Goal: Information Seeking & Learning: Find specific page/section

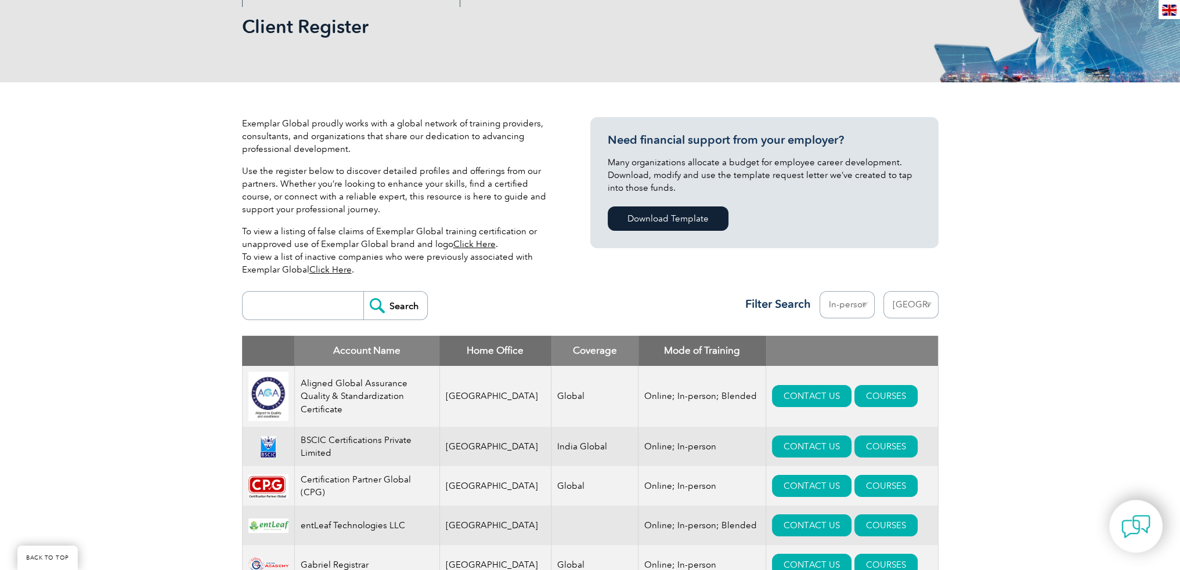
scroll to position [174, 0]
click at [915, 301] on select "Region [GEOGRAPHIC_DATA] [GEOGRAPHIC_DATA] [GEOGRAPHIC_DATA] [GEOGRAPHIC_DATA] …" at bounding box center [910, 304] width 55 height 27
select select "[GEOGRAPHIC_DATA]"
click at [883, 291] on select "Region [GEOGRAPHIC_DATA] [GEOGRAPHIC_DATA] [GEOGRAPHIC_DATA] [GEOGRAPHIC_DATA] …" at bounding box center [910, 304] width 55 height 27
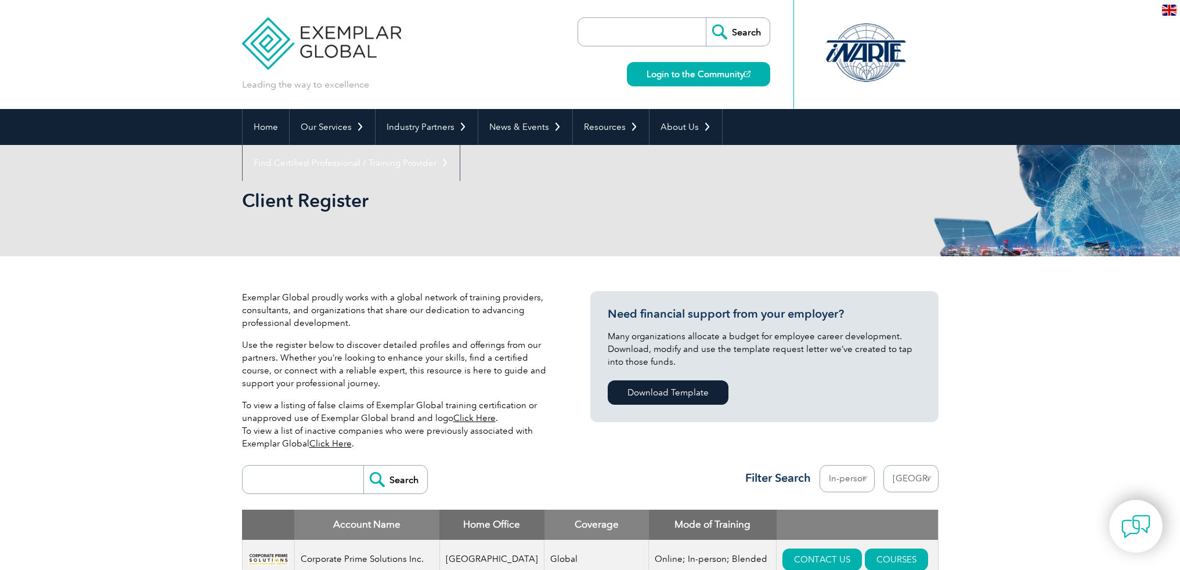
select select "[GEOGRAPHIC_DATA]"
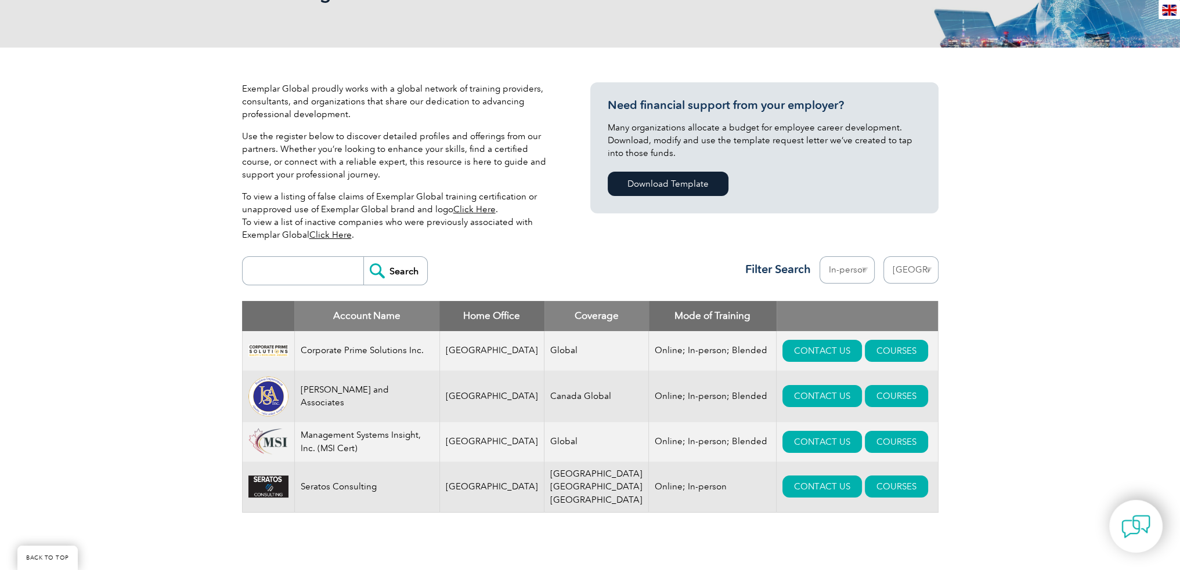
scroll to position [232, 0]
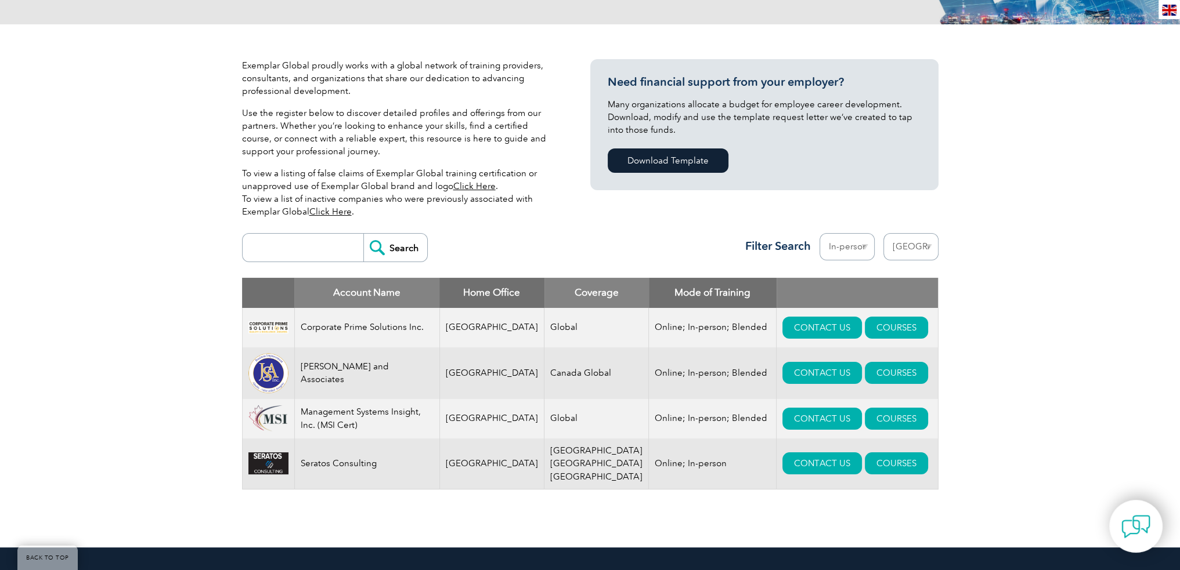
drag, startPoint x: 862, startPoint y: 480, endPoint x: 840, endPoint y: 502, distance: 31.2
click at [840, 503] on div "Account Name Home Office Coverage Mode of Training Corporate Prime Solutions In…" at bounding box center [590, 392] width 696 height 229
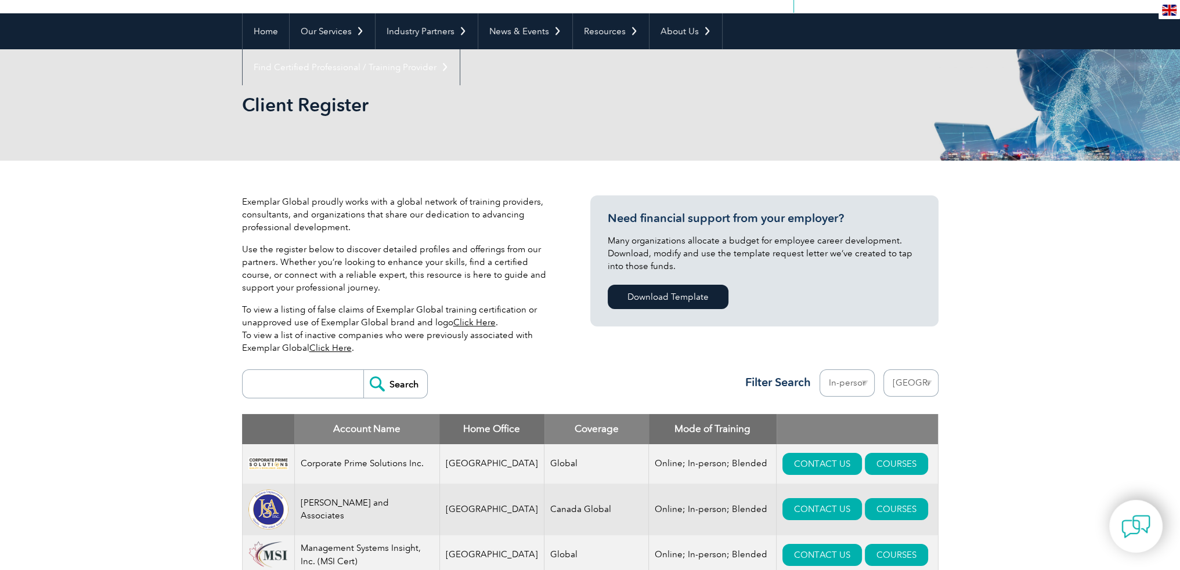
scroll to position [116, 0]
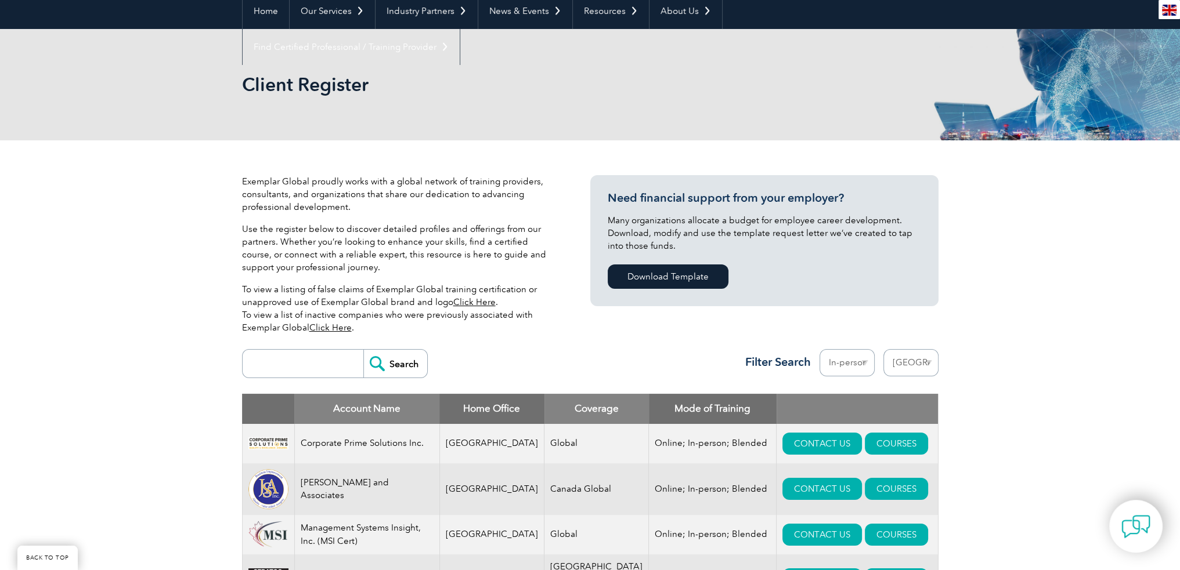
click at [864, 363] on select "Mode Online In-person Blended" at bounding box center [846, 362] width 55 height 27
click at [968, 323] on div "Exemplar Global proudly works with a global network of training providers, cons…" at bounding box center [590, 401] width 1180 height 523
click at [910, 362] on select "Region [GEOGRAPHIC_DATA] [GEOGRAPHIC_DATA] [GEOGRAPHIC_DATA] [GEOGRAPHIC_DATA] …" at bounding box center [910, 362] width 55 height 27
select select
click at [883, 349] on select "Region [GEOGRAPHIC_DATA] [GEOGRAPHIC_DATA] [GEOGRAPHIC_DATA] [GEOGRAPHIC_DATA] …" at bounding box center [910, 362] width 55 height 27
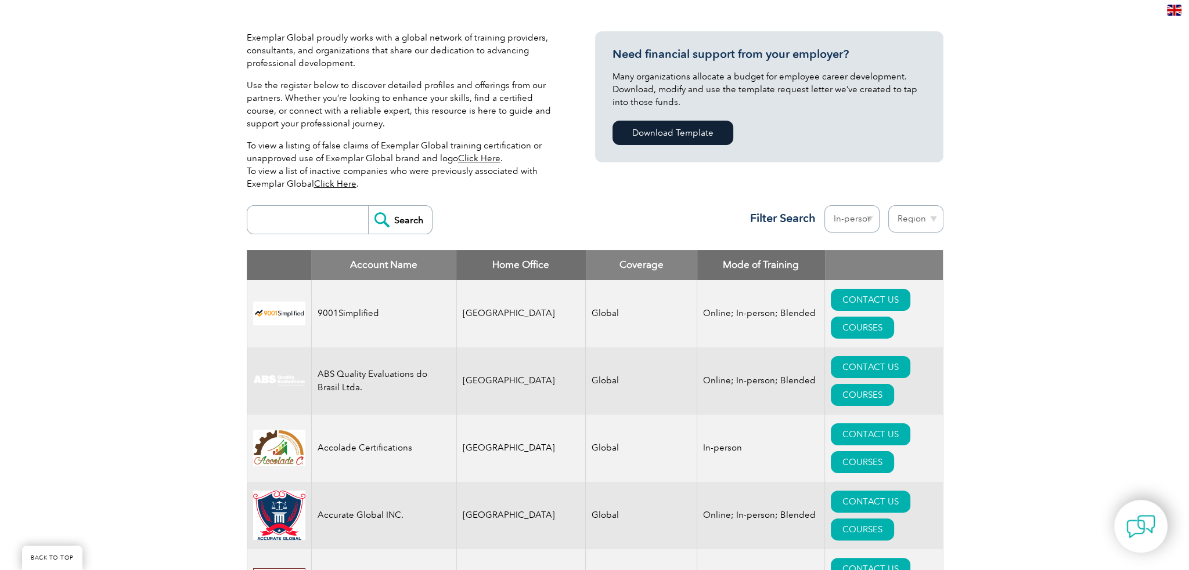
scroll to position [290, 0]
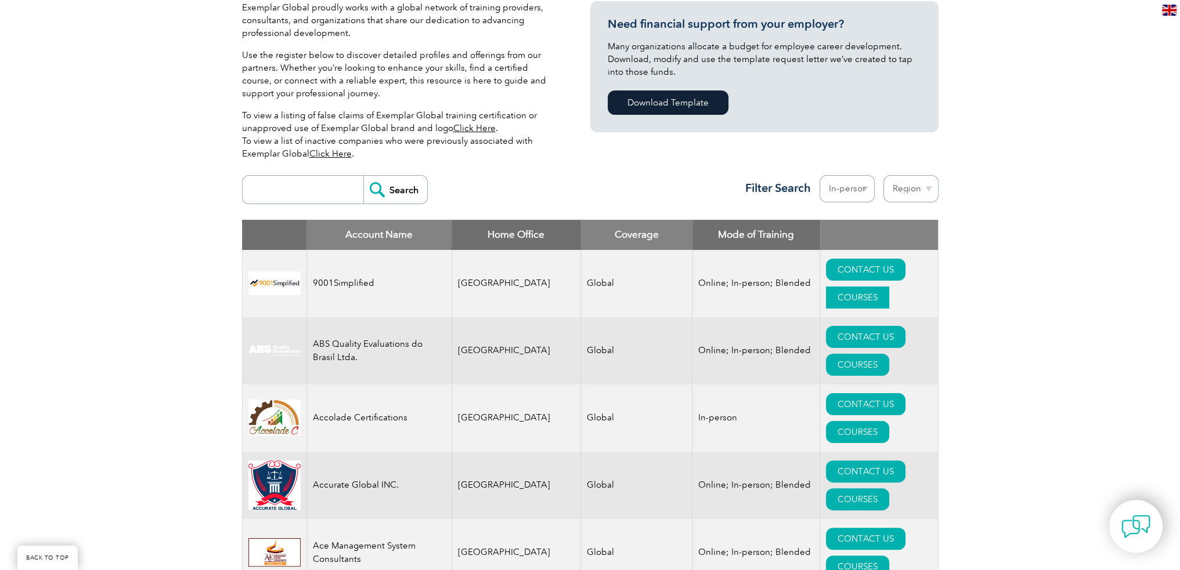
click at [866, 287] on link "COURSES" at bounding box center [857, 298] width 63 height 22
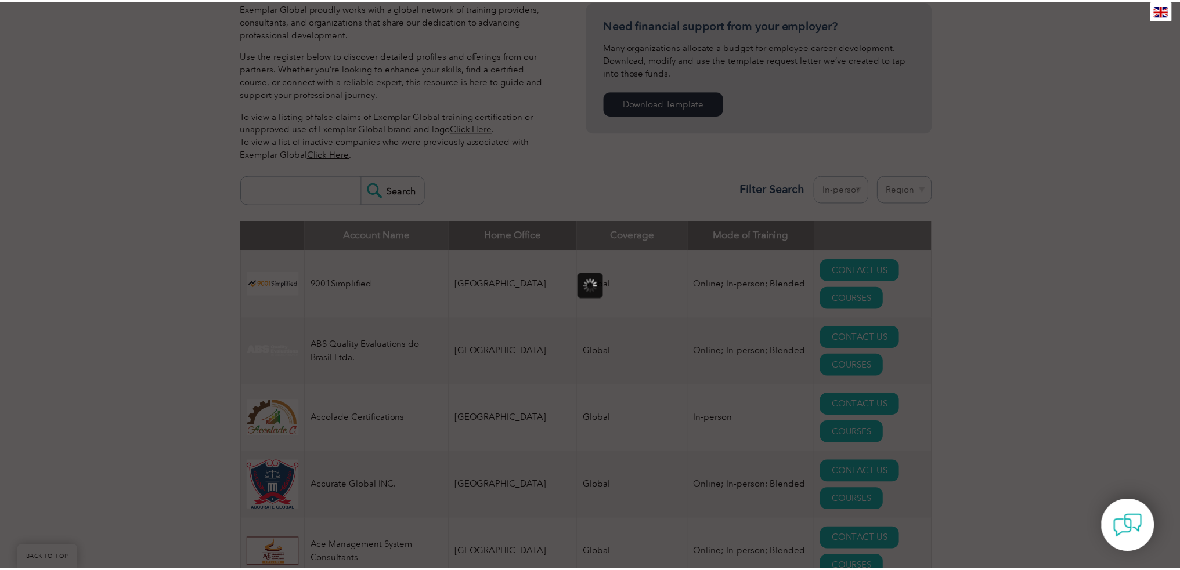
scroll to position [0, 0]
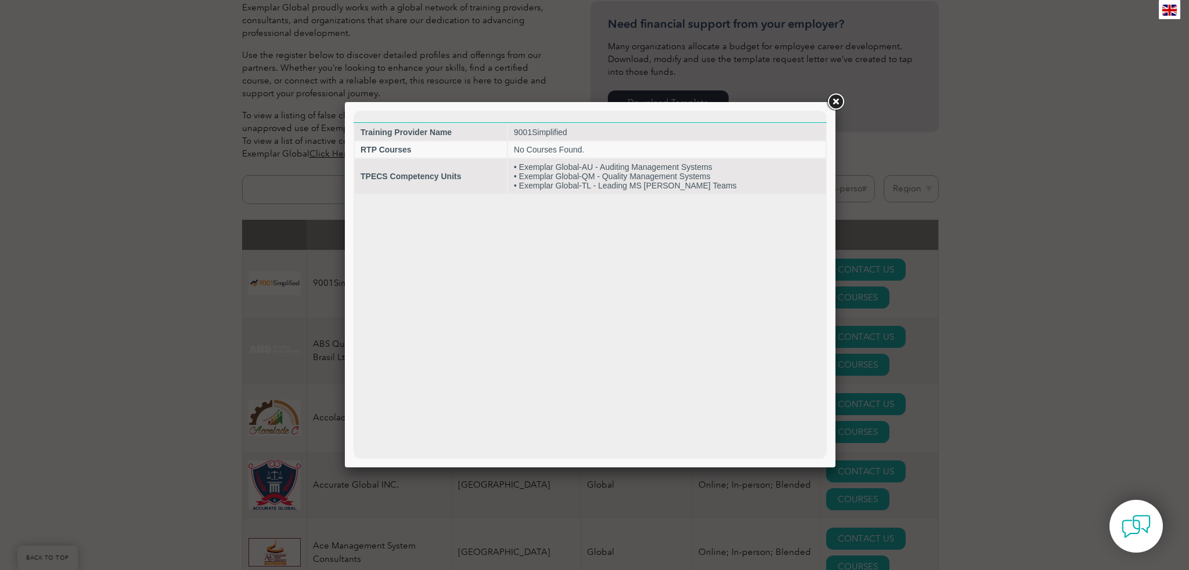
click at [833, 107] on link at bounding box center [835, 102] width 21 height 21
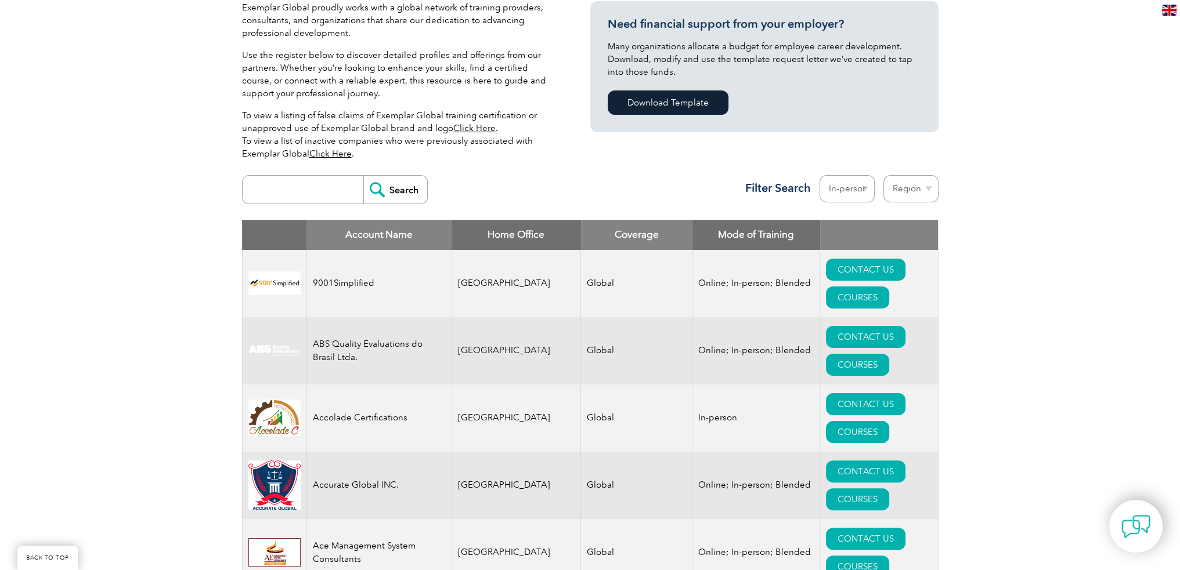
click at [335, 189] on input "search" at bounding box center [305, 190] width 115 height 28
type input "TPECS"
click at [375, 187] on input "Search" at bounding box center [395, 190] width 64 height 28
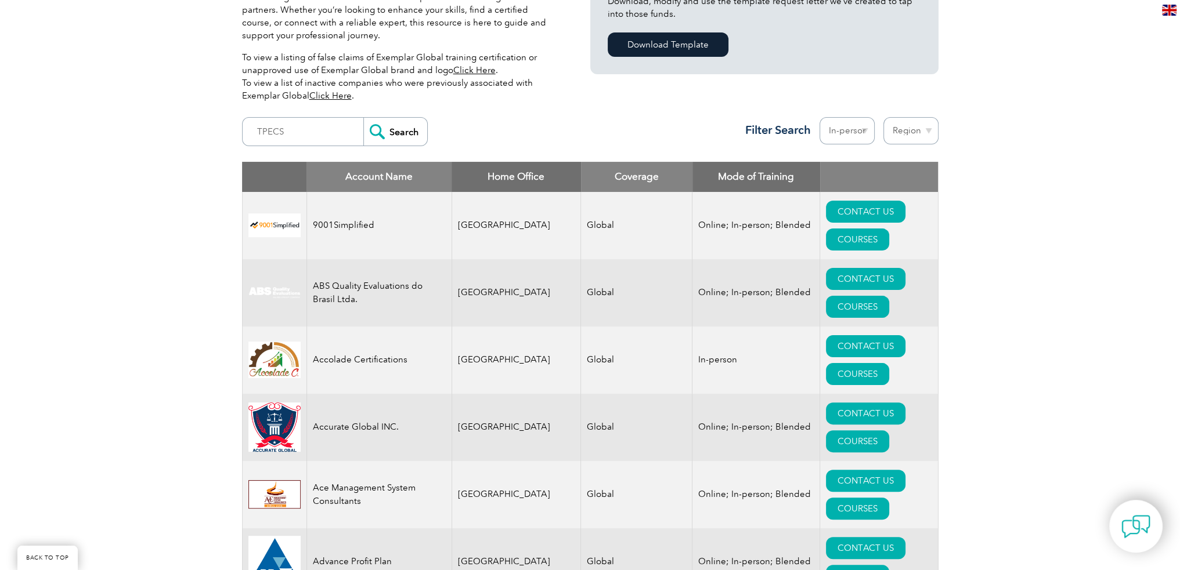
scroll to position [58, 0]
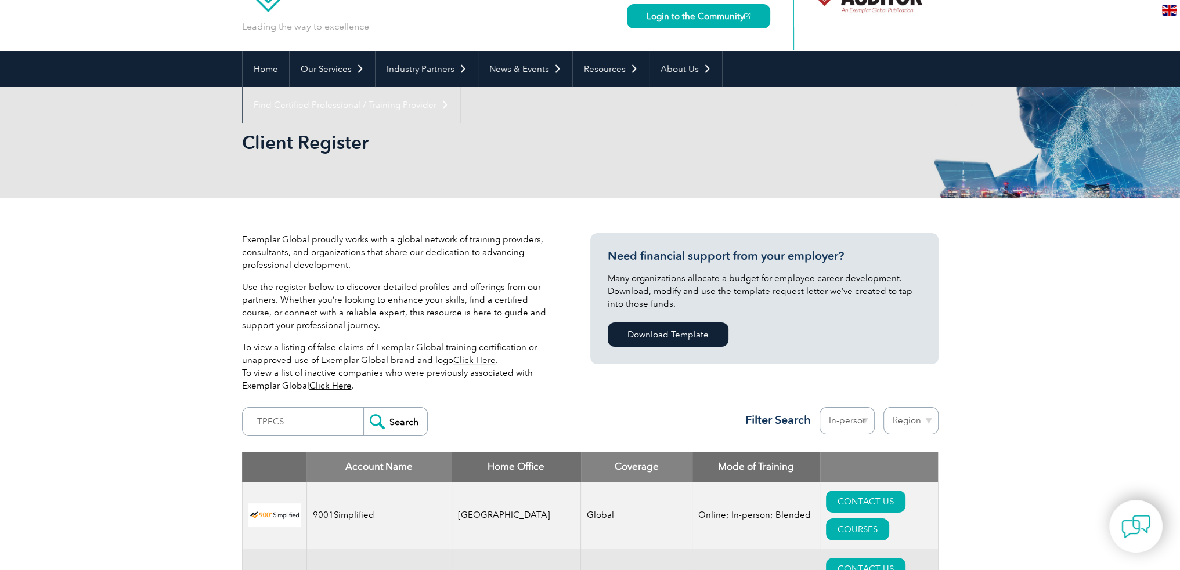
click at [917, 420] on select "Region [GEOGRAPHIC_DATA] [GEOGRAPHIC_DATA] [GEOGRAPHIC_DATA] [GEOGRAPHIC_DATA] …" at bounding box center [910, 420] width 55 height 27
select select "[GEOGRAPHIC_DATA]"
click at [883, 407] on select "Region [GEOGRAPHIC_DATA] [GEOGRAPHIC_DATA] [GEOGRAPHIC_DATA] [GEOGRAPHIC_DATA] …" at bounding box center [910, 420] width 55 height 27
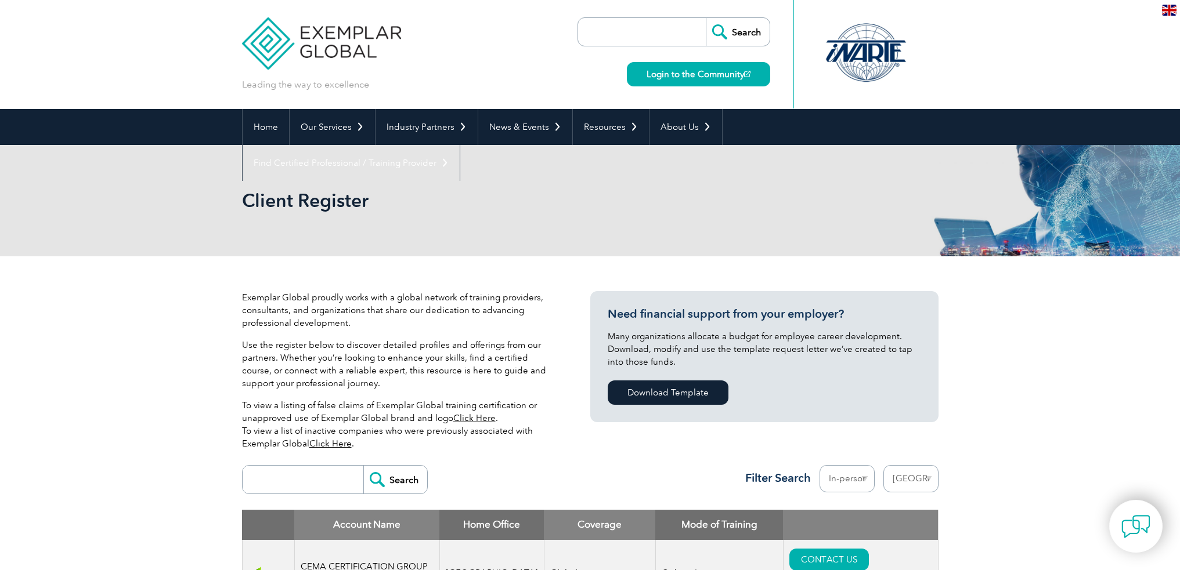
select select "[GEOGRAPHIC_DATA]"
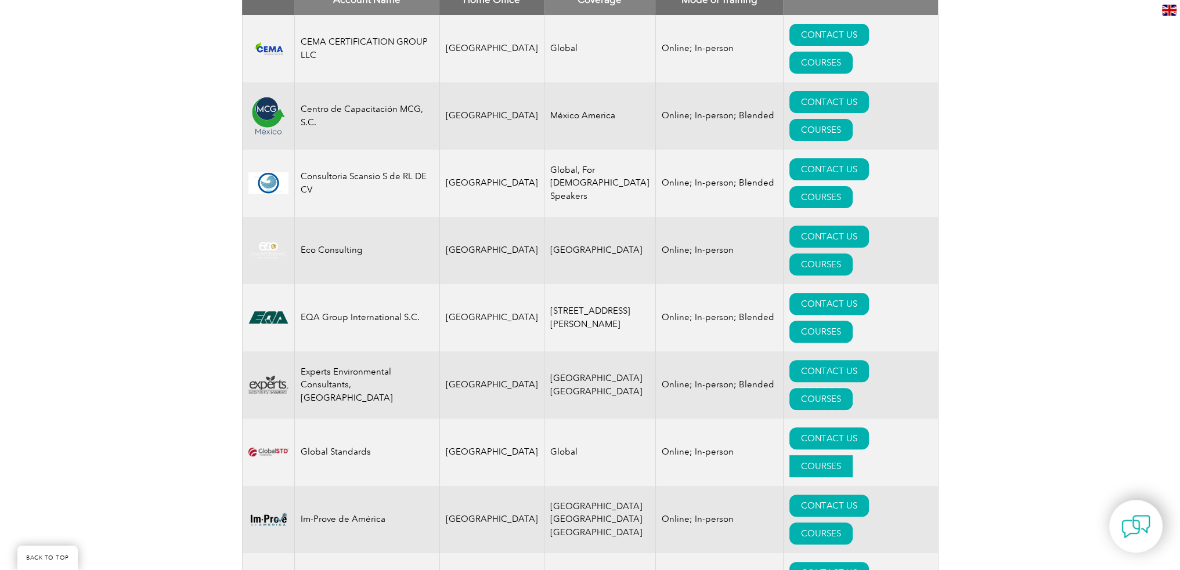
scroll to position [580, 0]
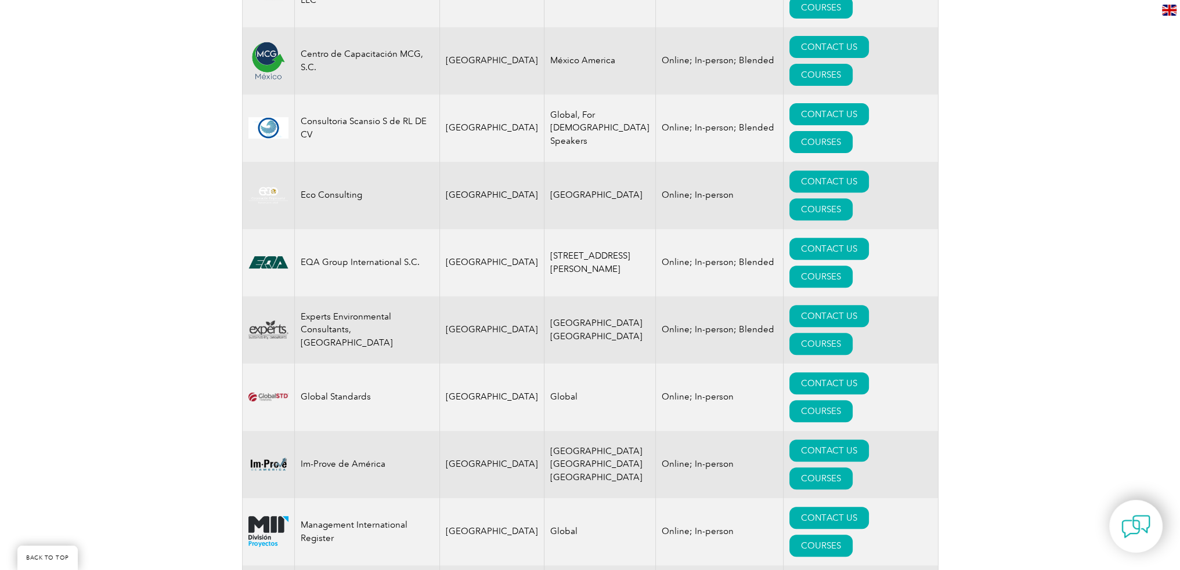
drag, startPoint x: 850, startPoint y: 345, endPoint x: 1131, endPoint y: 320, distance: 282.6
click at [1131, 320] on div "Exemplar Global proudly works with a global network of training providers, cons…" at bounding box center [590, 217] width 1180 height 1083
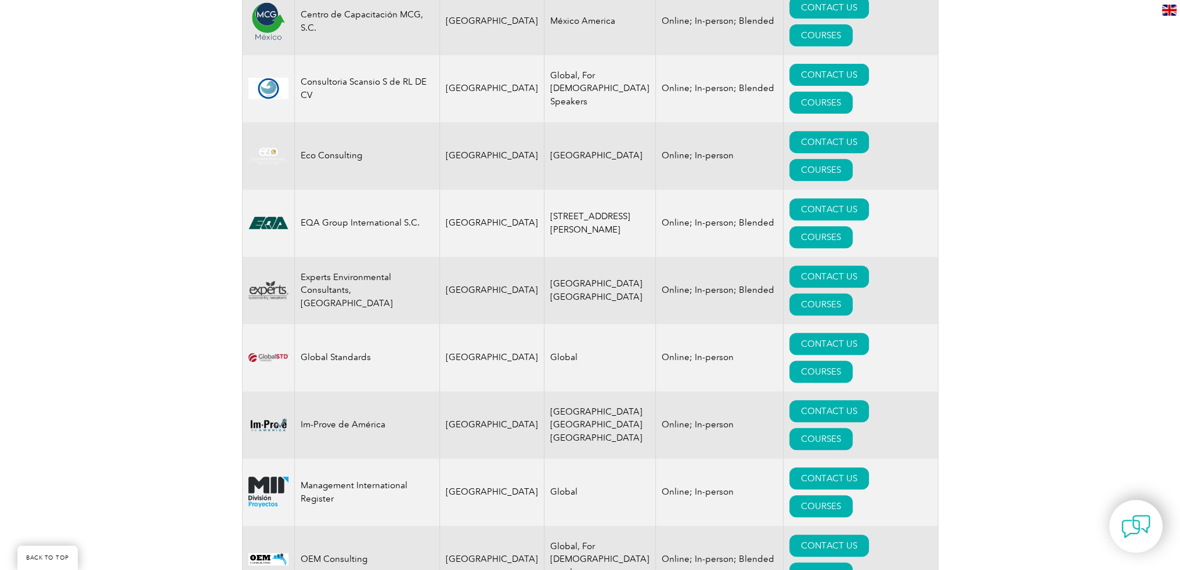
scroll to position [696, 0]
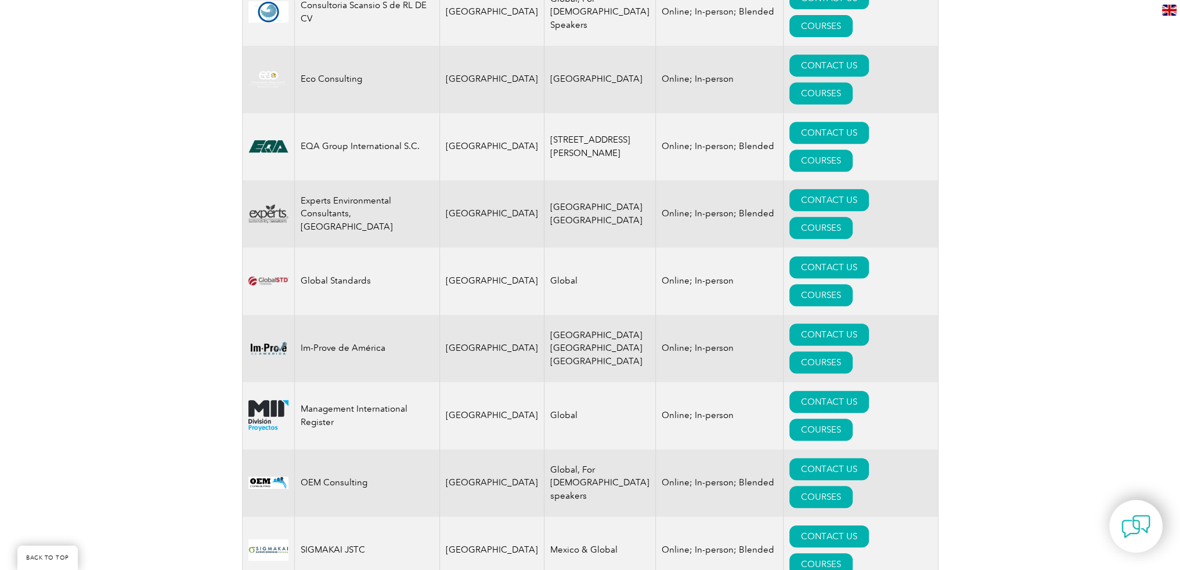
click at [939, 366] on div "Exemplar Global proudly works with a global network of training providers, cons…" at bounding box center [590, 101] width 1180 height 1083
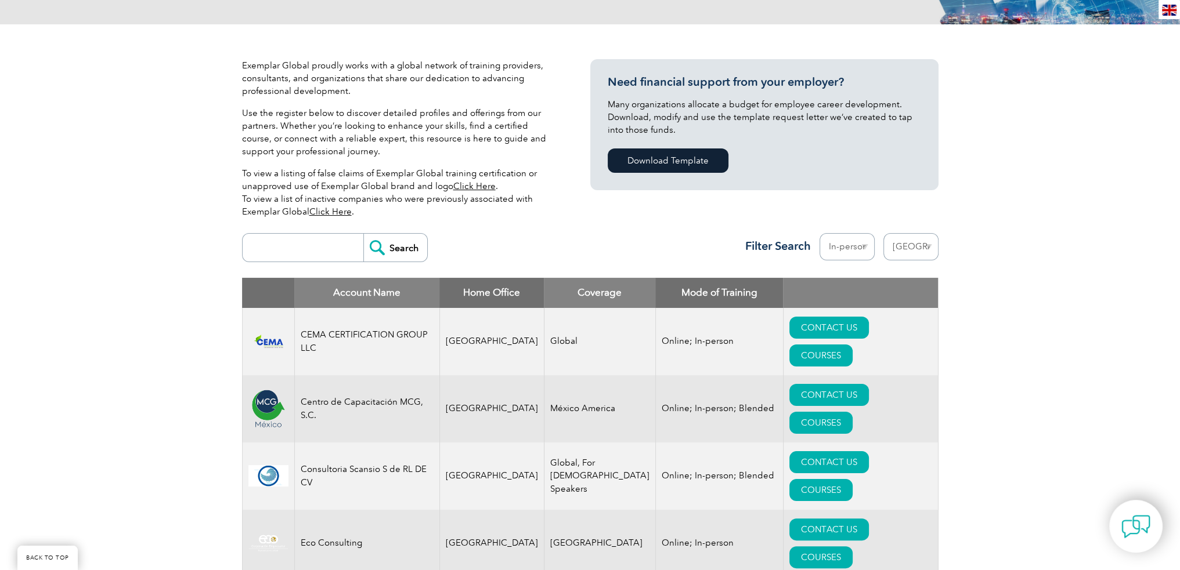
scroll to position [0, 0]
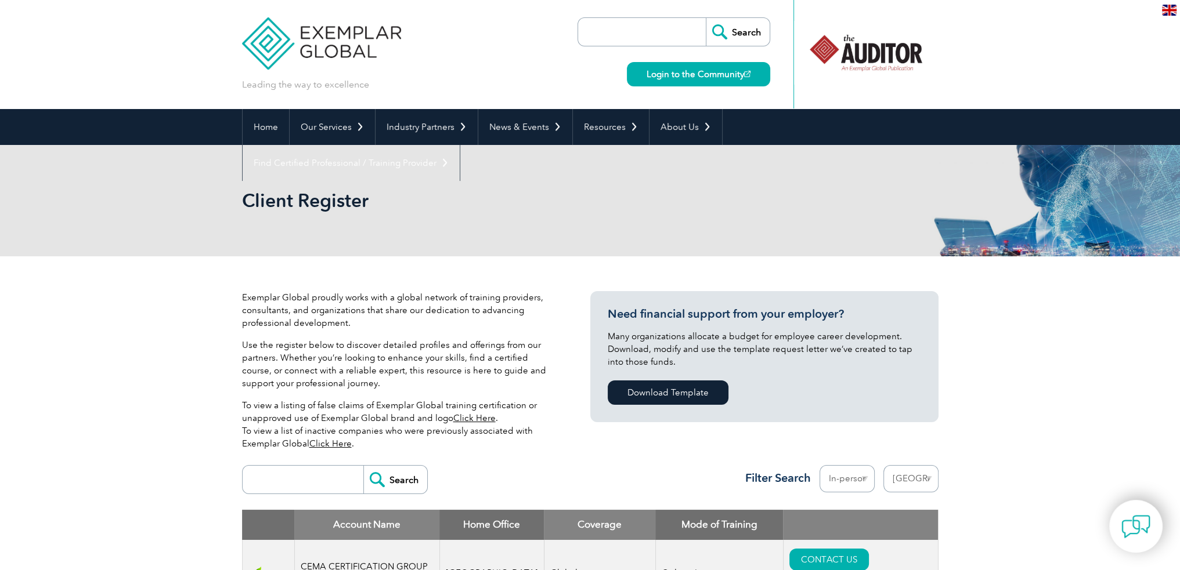
click at [915, 489] on select "Region [GEOGRAPHIC_DATA] [GEOGRAPHIC_DATA] [GEOGRAPHIC_DATA] [GEOGRAPHIC_DATA] …" at bounding box center [910, 478] width 55 height 27
click at [16, 106] on header "Leading the way to excellence Search" at bounding box center [590, 54] width 1180 height 109
click at [67, 115] on div "Home Our Services Getting Certified Individual Certifications Engineers & Techn…" at bounding box center [590, 127] width 1180 height 36
